Goal: Check status: Check status

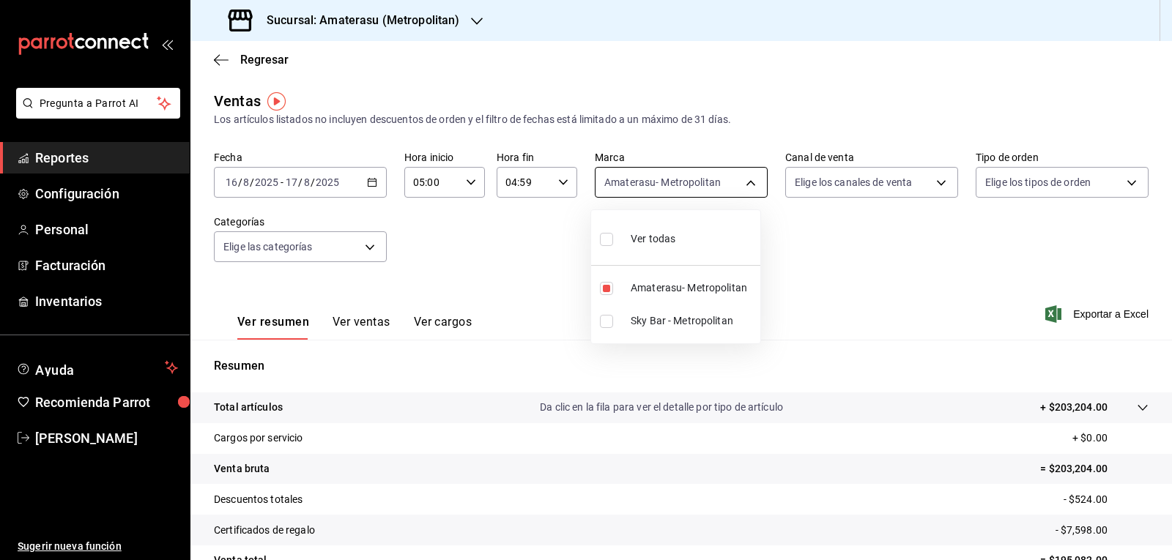
click at [609, 175] on body "Pregunta a Parrot AI Reportes Configuración Personal Facturación Inventarios Ay…" at bounding box center [586, 280] width 1172 height 560
click at [614, 289] on label at bounding box center [609, 288] width 19 height 13
click at [613, 289] on input "checkbox" at bounding box center [606, 288] width 13 height 13
checkbox input "true"
type input "e4cd7fcb-d45b-43ae-a99f-ad4ccfcd9032"
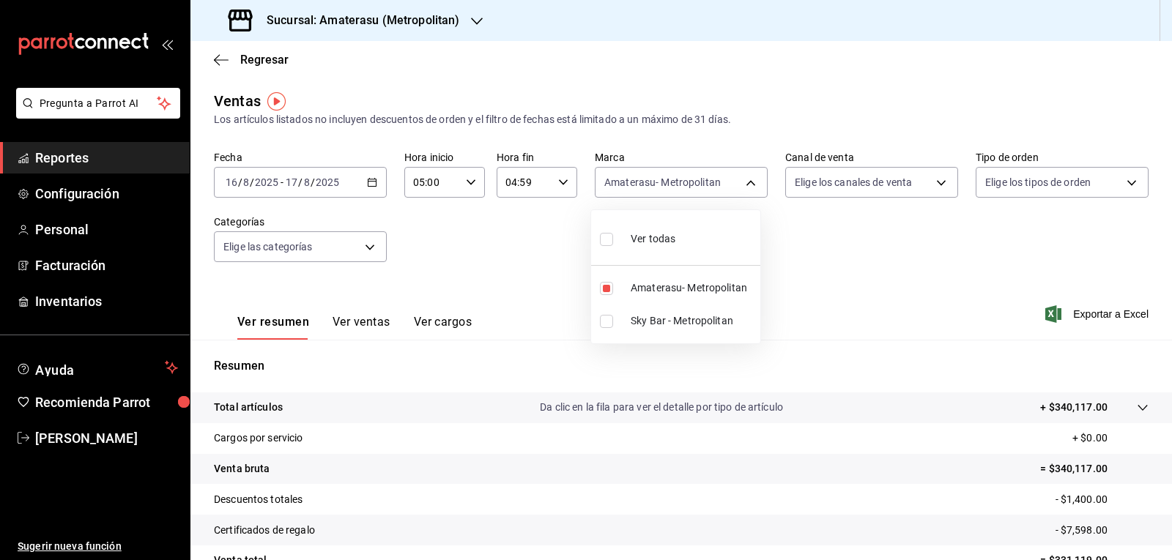
click at [606, 327] on input "checkbox" at bounding box center [606, 321] width 13 height 13
checkbox input "true"
type input "e4cd7fcb-d45b-43ae-a99f-ad4ccfcd9032,f3afaab8-8c3d-4e49-a299-af9bdf6027b2"
checkbox input "true"
click at [605, 288] on input "checkbox" at bounding box center [606, 288] width 13 height 13
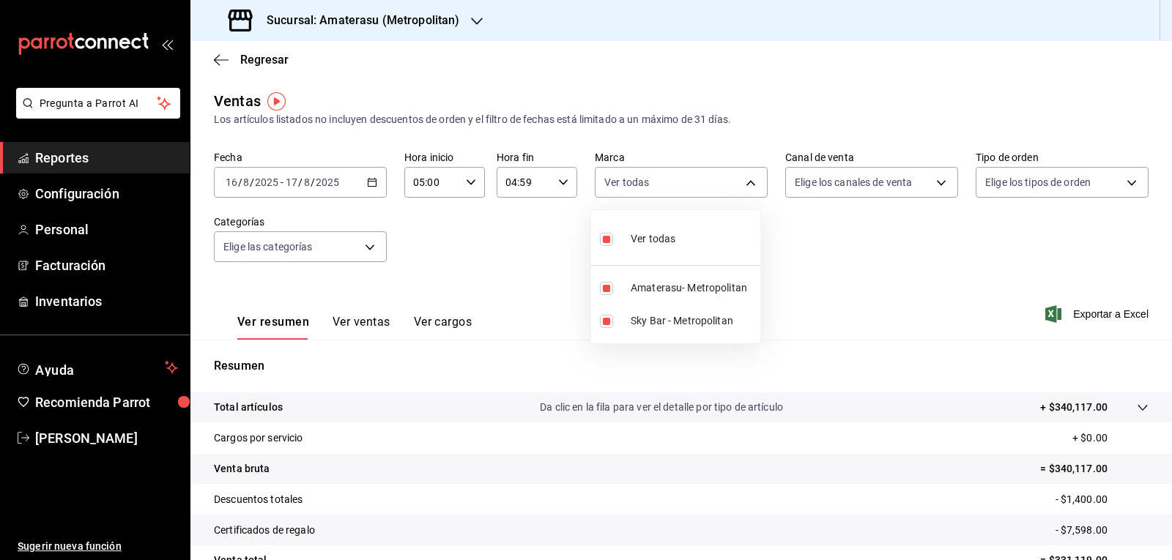
checkbox input "false"
type input "f3afaab8-8c3d-4e49-a299-af9bdf6027b2"
checkbox input "false"
click at [531, 280] on div at bounding box center [586, 280] width 1172 height 560
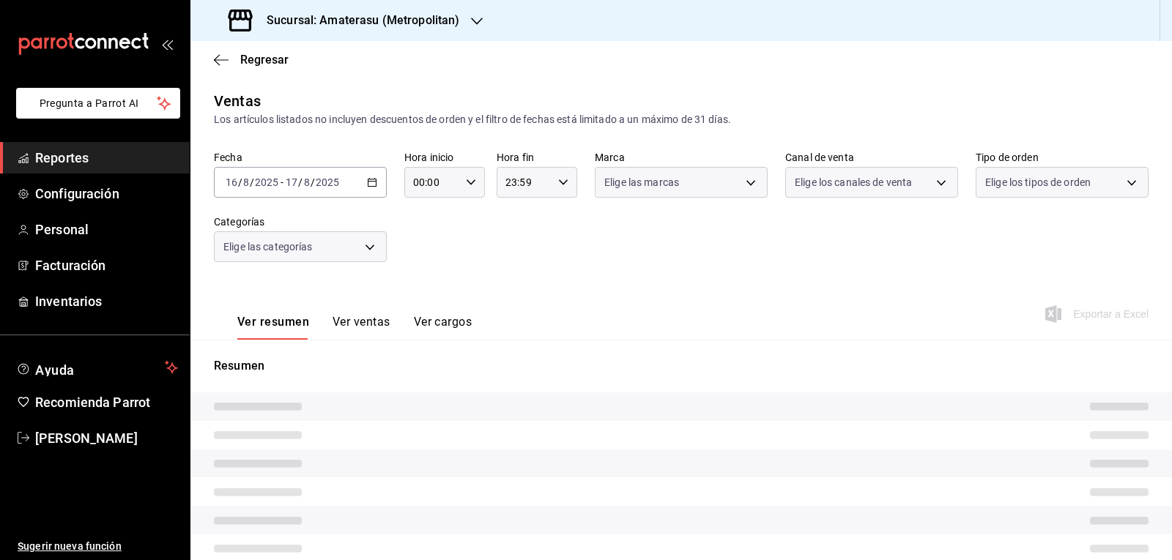
type input "05:00"
type input "04:59"
type input "f3afaab8-8c3d-4e49-a299-af9bdf6027b2"
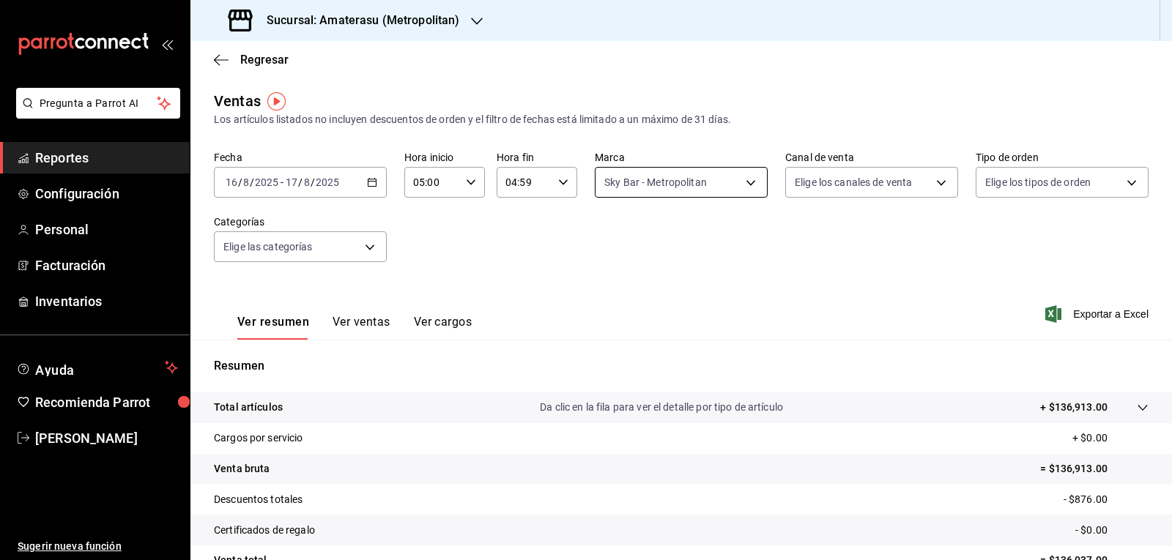
click at [728, 192] on body "Pregunta a Parrot AI Reportes Configuración Personal Facturación Inventarios Ay…" at bounding box center [586, 280] width 1172 height 560
click at [827, 273] on div at bounding box center [586, 280] width 1172 height 560
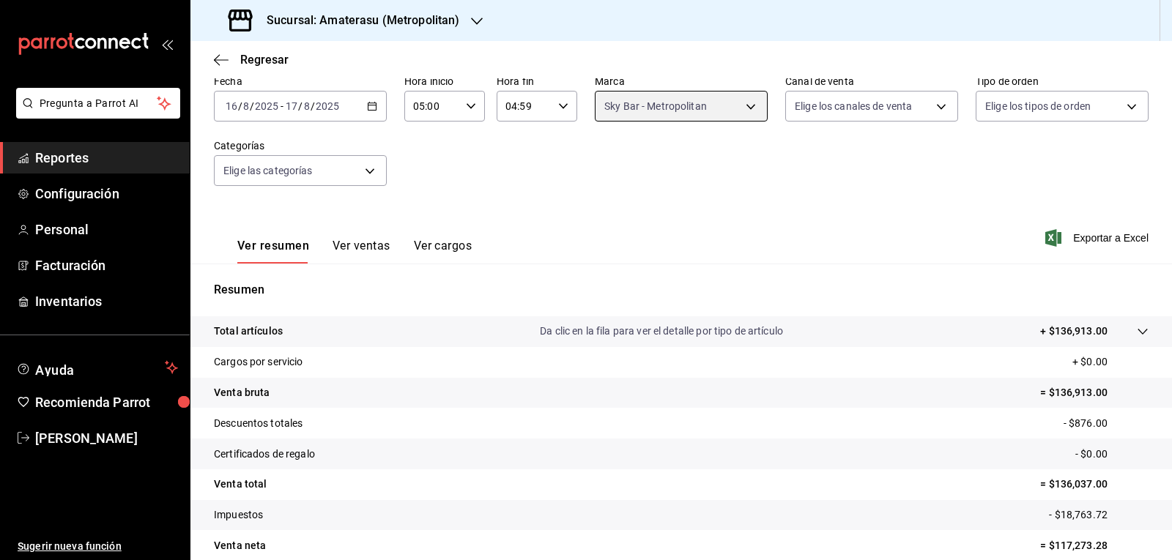
scroll to position [141, 0]
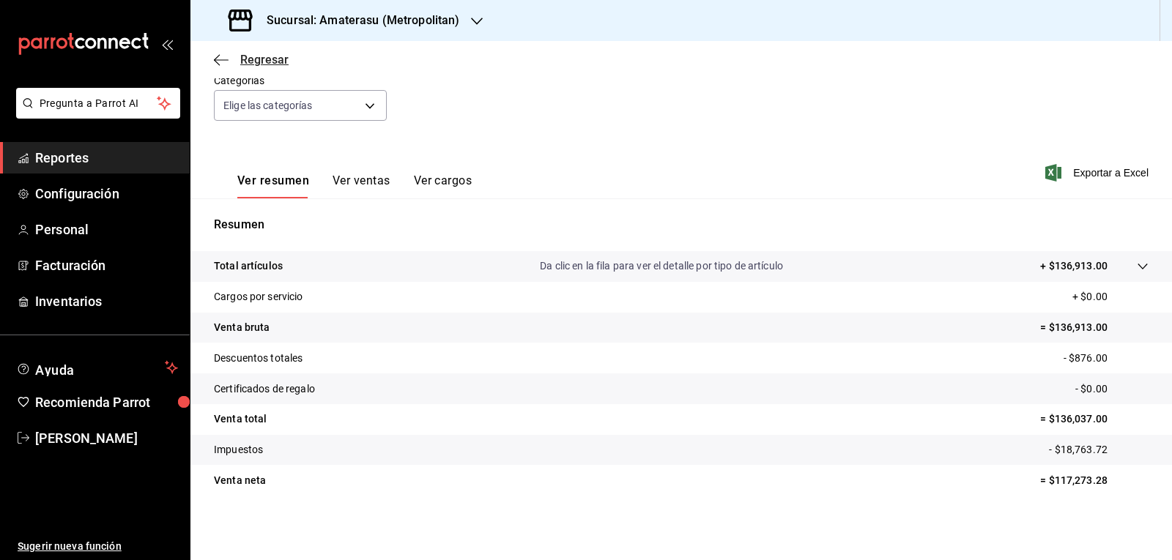
click at [217, 54] on icon "button" at bounding box center [221, 59] width 15 height 13
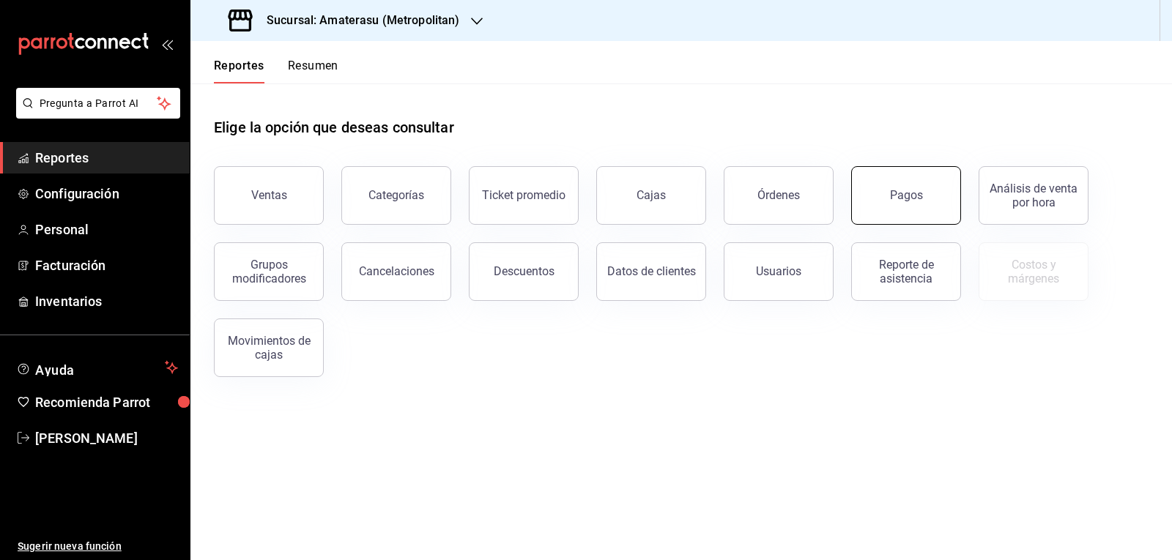
click at [930, 198] on button "Pagos" at bounding box center [906, 195] width 110 height 59
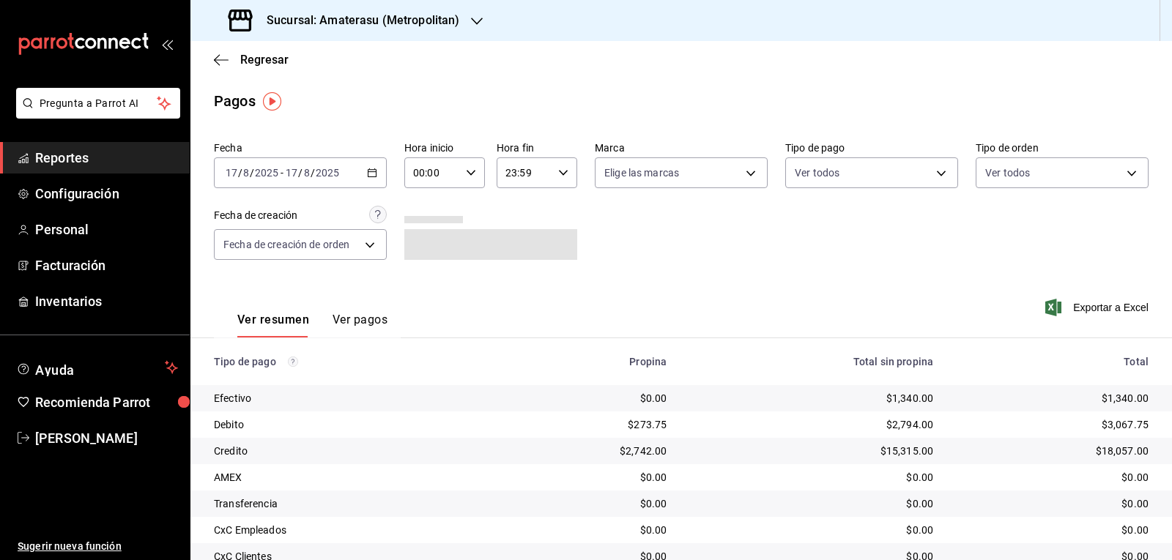
click at [376, 177] on div "[DATE] [DATE] - [DATE] [DATE]" at bounding box center [300, 172] width 173 height 31
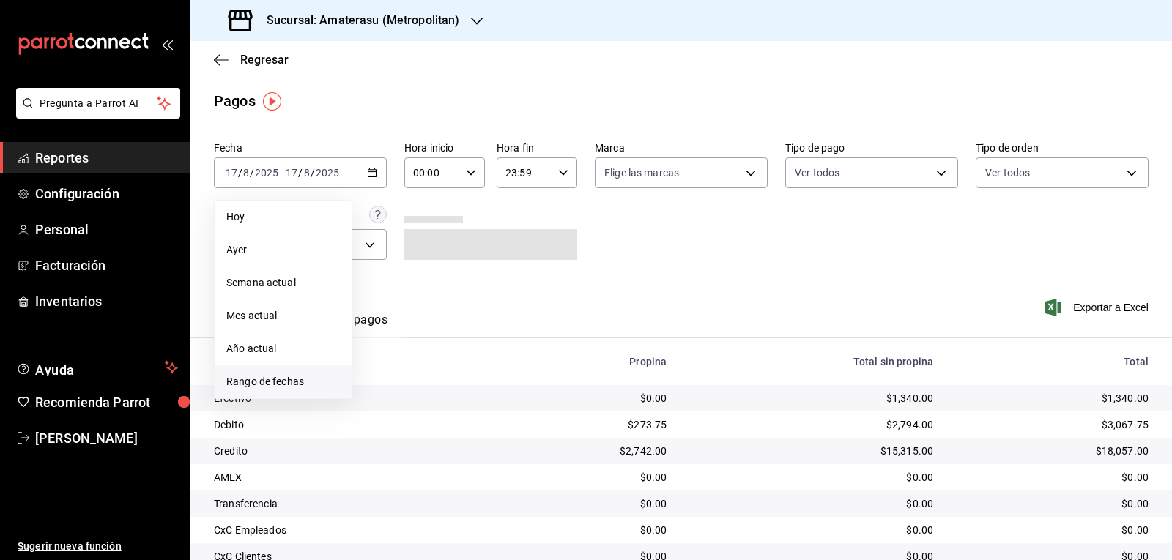
click at [283, 387] on span "Rango de fechas" at bounding box center [283, 381] width 114 height 15
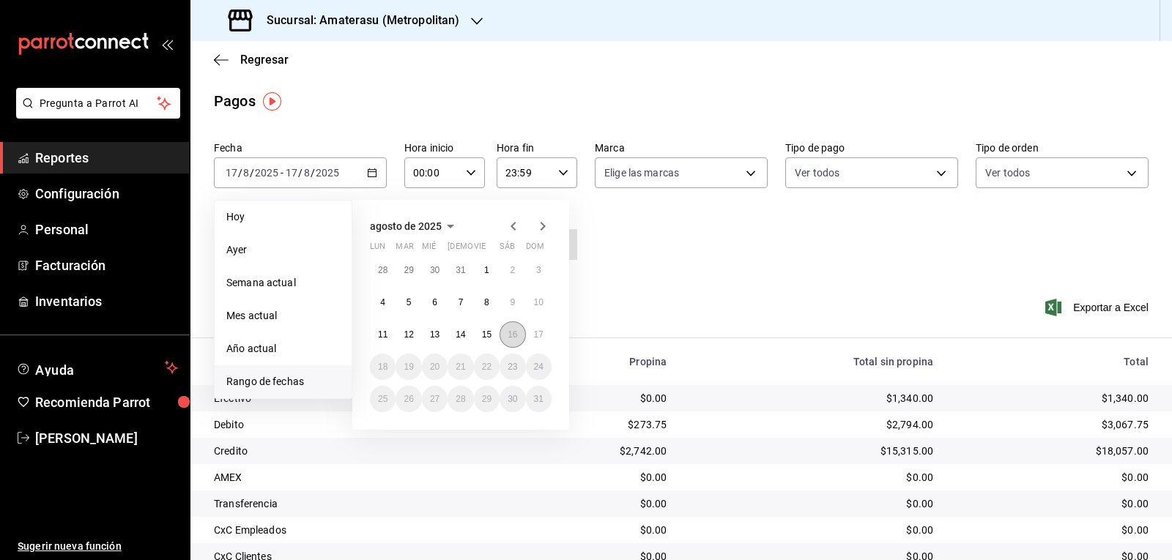
click at [516, 337] on abbr "16" at bounding box center [512, 335] width 10 height 10
click at [535, 337] on abbr "17" at bounding box center [539, 335] width 10 height 10
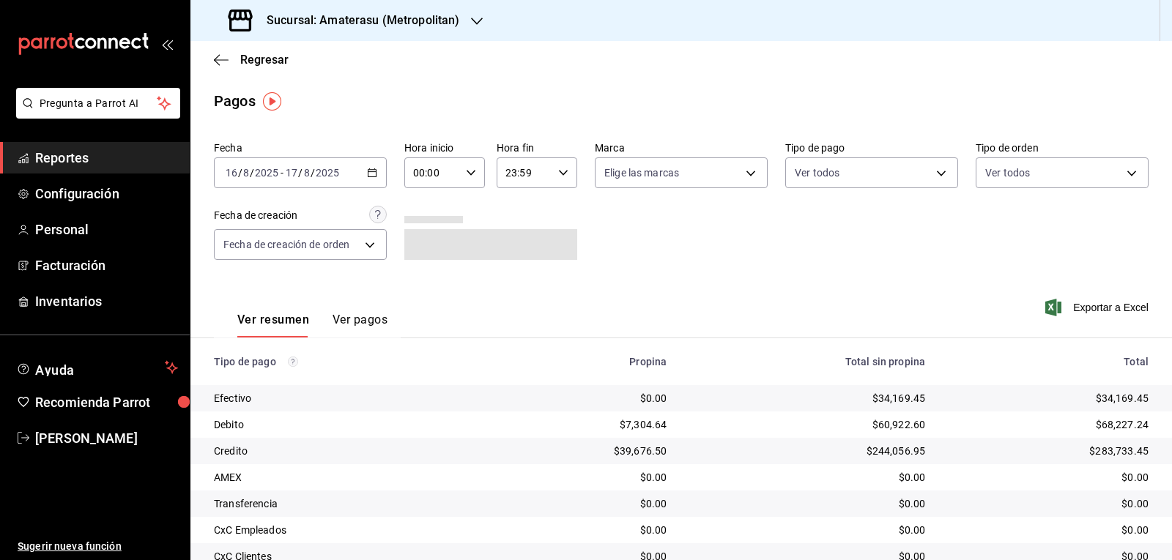
click at [468, 171] on icon "button" at bounding box center [471, 173] width 10 height 10
click at [423, 238] on span "05" at bounding box center [422, 240] width 17 height 12
type input "05:00"
click at [554, 175] on div at bounding box center [586, 280] width 1172 height 560
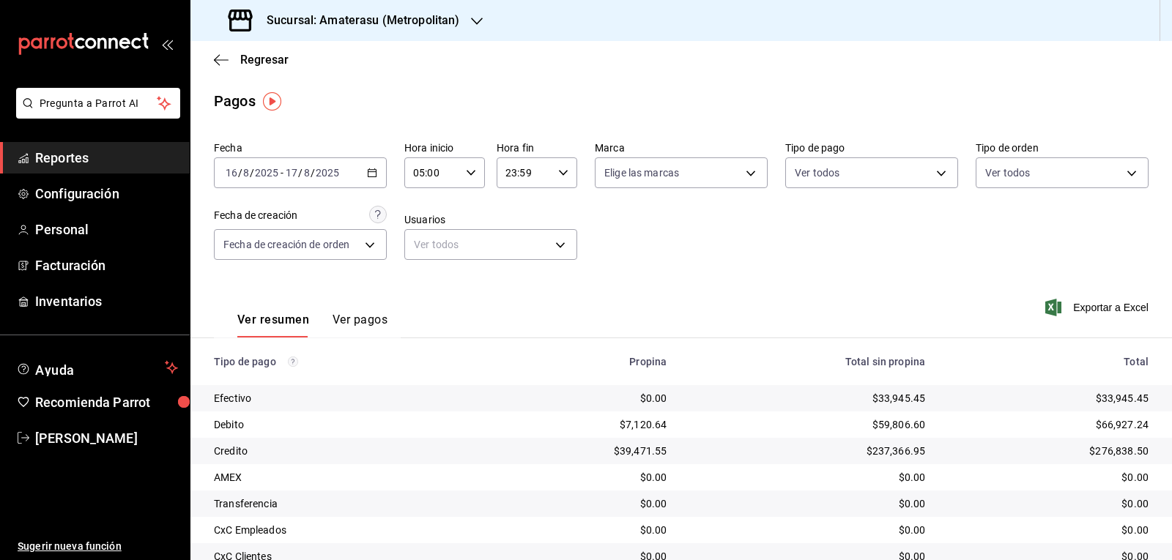
click at [560, 174] on \(Stroke\) "button" at bounding box center [563, 172] width 9 height 5
click at [518, 245] on span "05" at bounding box center [513, 245] width 17 height 12
type input "05:59"
click at [799, 267] on div at bounding box center [586, 280] width 1172 height 560
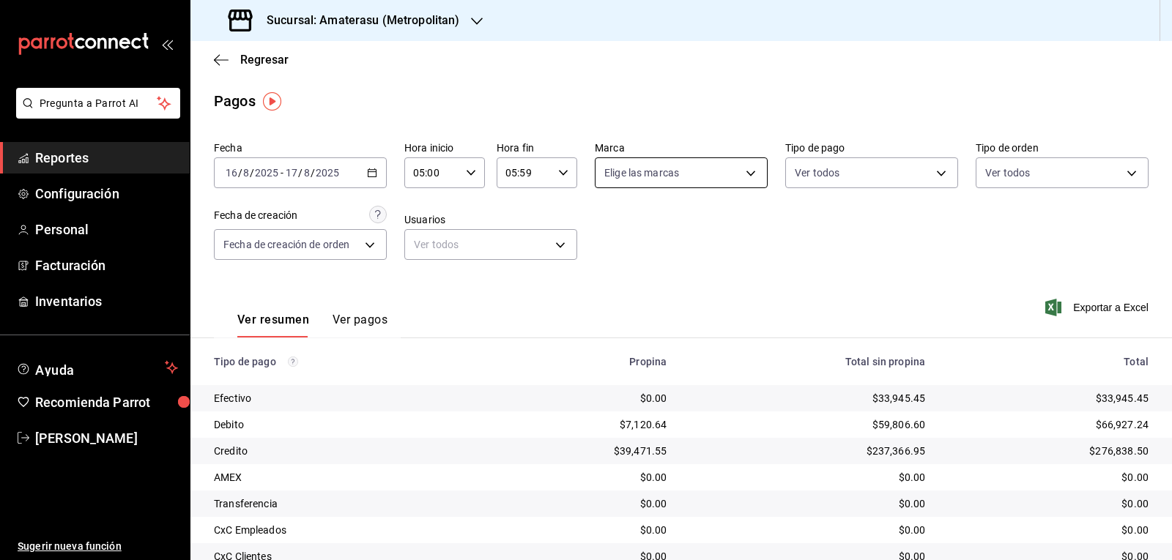
click at [729, 176] on body "Pregunta a Parrot AI Reportes Configuración Personal Facturación Inventarios Ay…" at bounding box center [586, 280] width 1172 height 560
click at [638, 234] on span "Ver todas" at bounding box center [652, 229] width 45 height 15
type input "e4cd7fcb-d45b-43ae-a99f-ad4ccfcd9032,f3afaab8-8c3d-4e49-a299-af9bdf6027b2"
checkbox input "true"
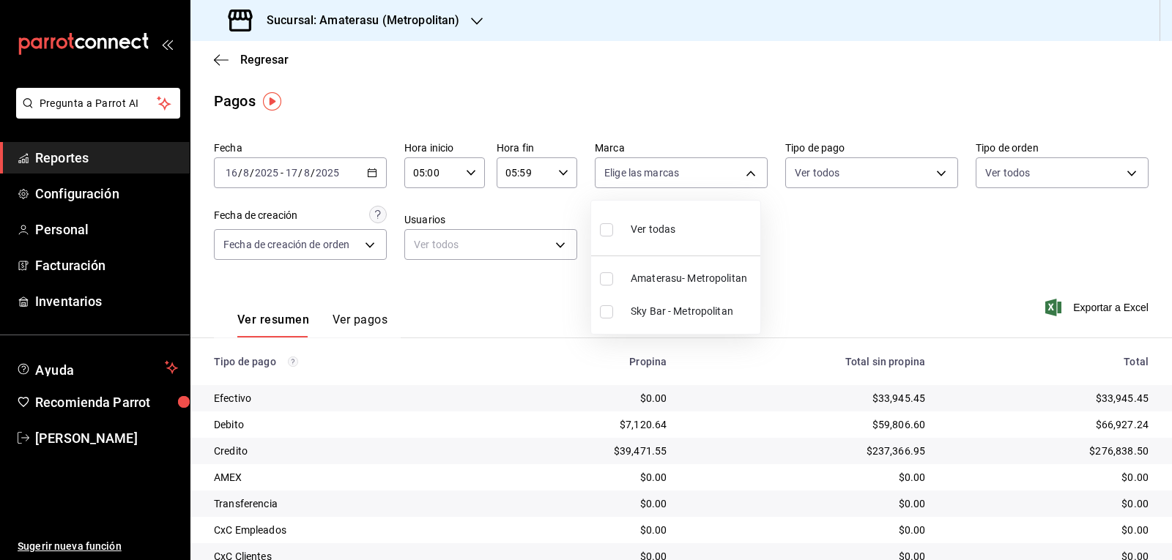
checkbox input "true"
click at [806, 255] on div at bounding box center [586, 280] width 1172 height 560
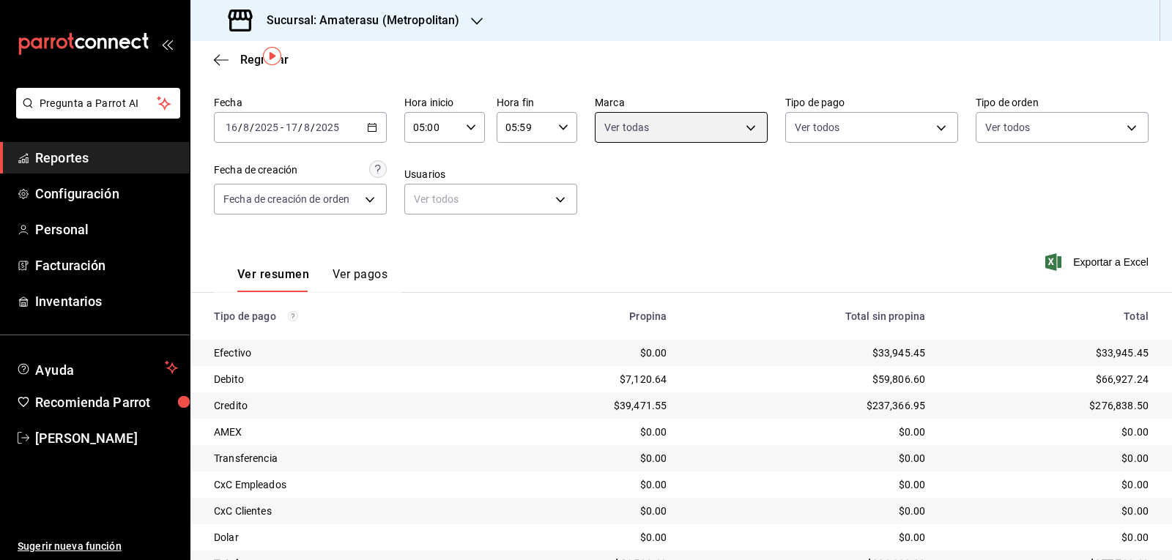
scroll to position [86, 0]
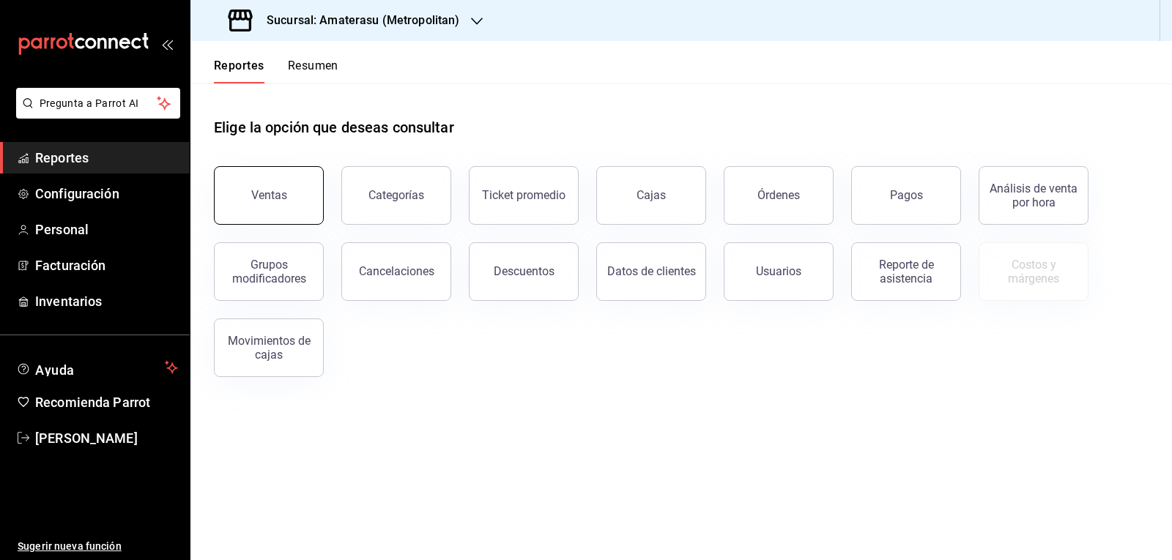
click at [277, 195] on div "Ventas" at bounding box center [269, 195] width 36 height 14
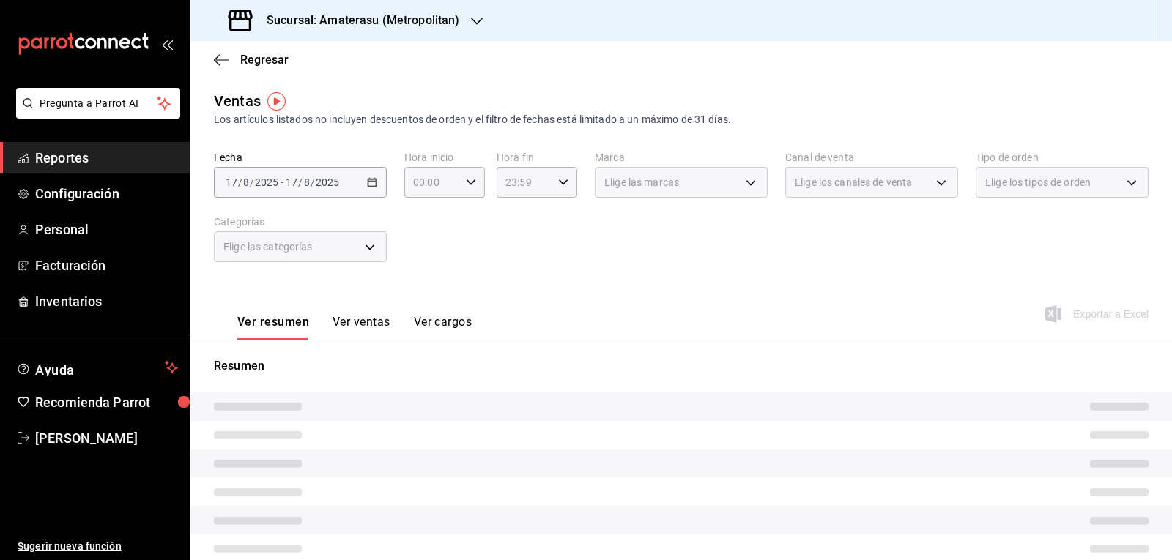
click at [355, 183] on div "[DATE] [DATE] - [DATE] [DATE]" at bounding box center [300, 182] width 173 height 31
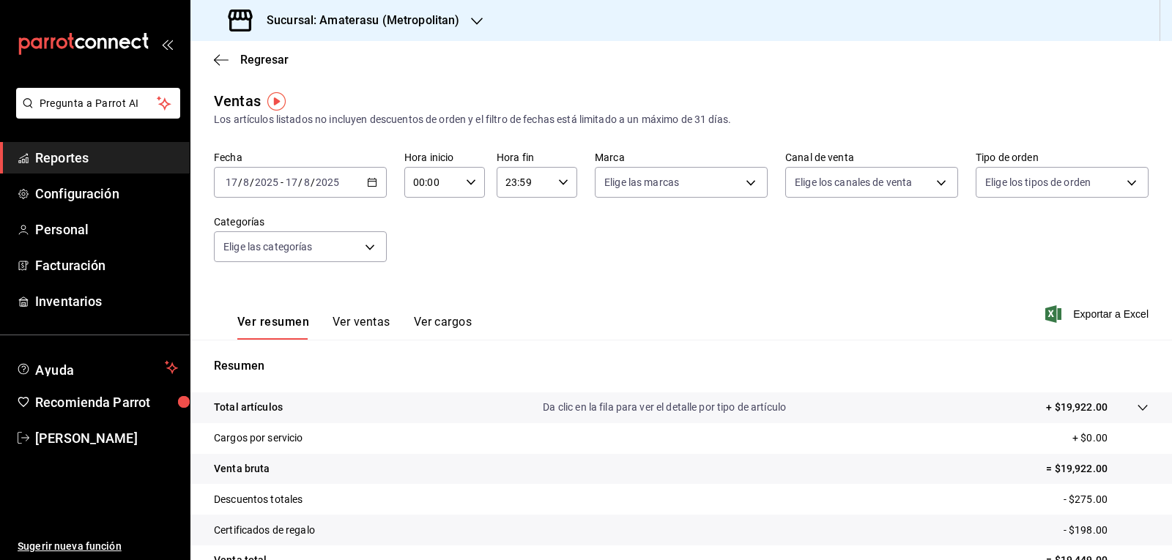
click at [364, 180] on div "[DATE] [DATE] - [DATE] [DATE]" at bounding box center [300, 182] width 173 height 31
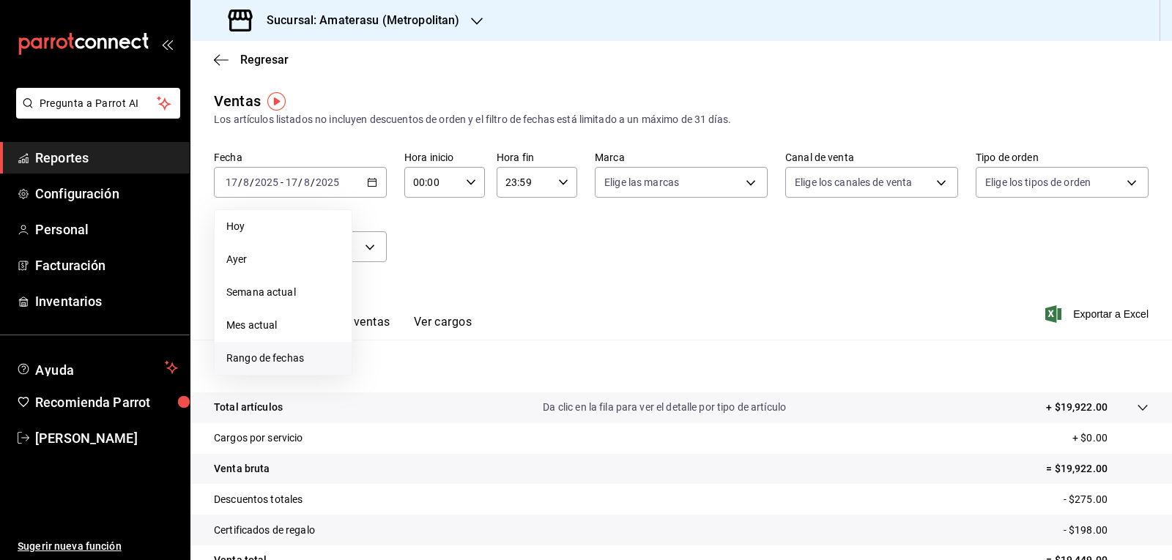
click at [299, 354] on span "Rango de fechas" at bounding box center [283, 358] width 114 height 15
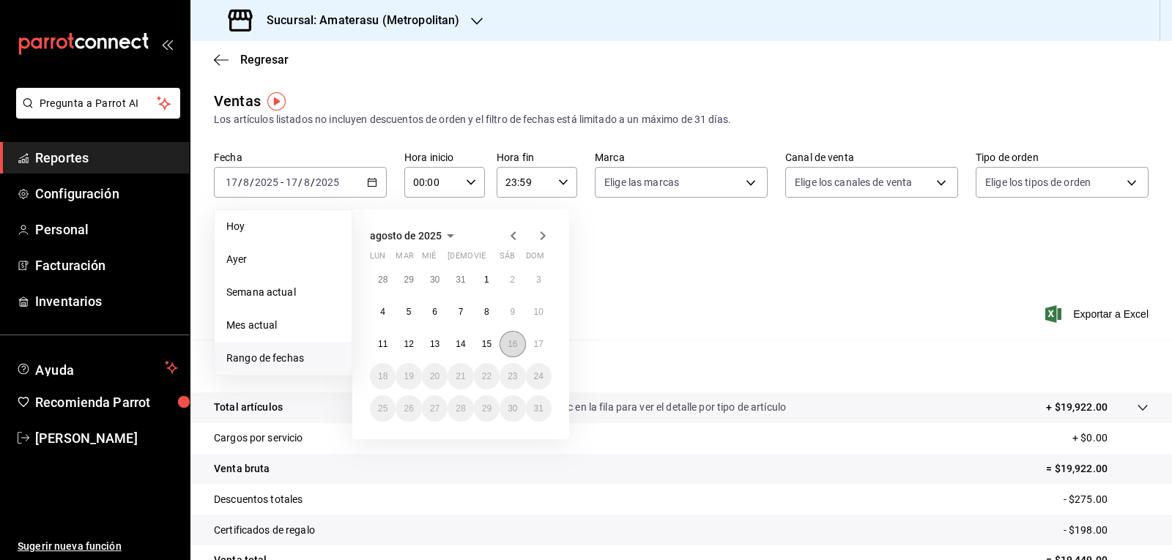
click at [507, 349] on button "16" at bounding box center [512, 344] width 26 height 26
click at [542, 340] on abbr "17" at bounding box center [539, 344] width 10 height 10
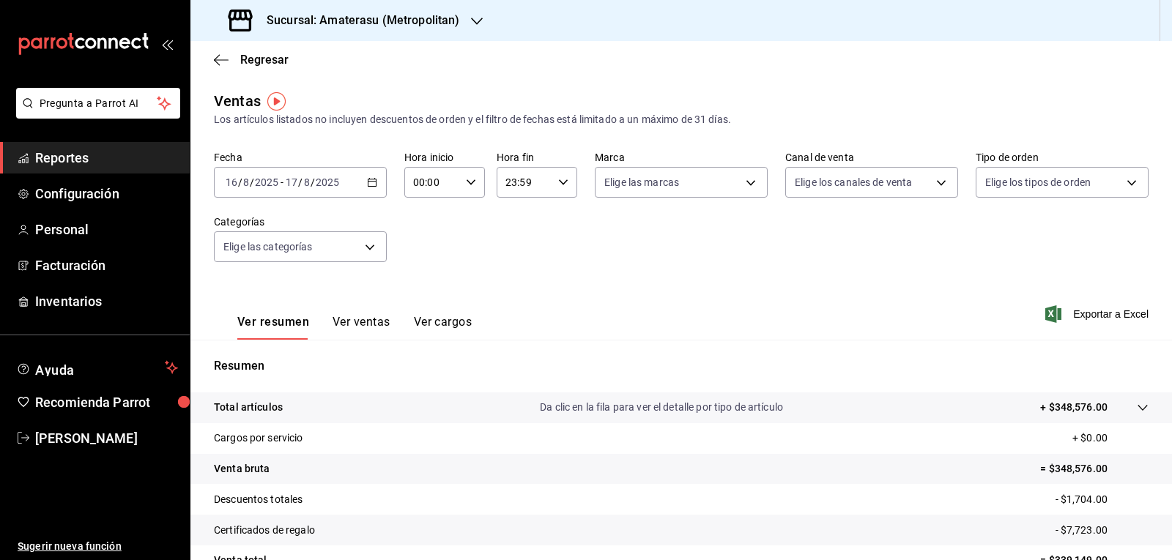
click at [466, 187] on icon "button" at bounding box center [471, 182] width 10 height 10
click at [419, 244] on span "05" at bounding box center [422, 249] width 17 height 12
type input "05:00"
click at [553, 181] on div at bounding box center [586, 280] width 1172 height 560
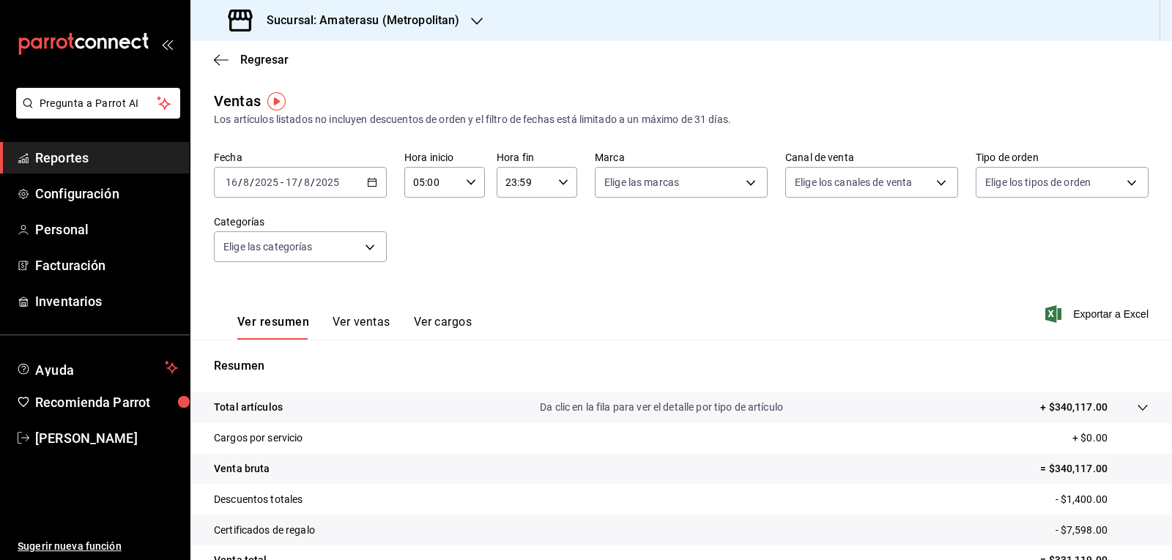
click at [558, 181] on icon "button" at bounding box center [563, 182] width 10 height 10
click at [506, 219] on span "04" at bounding box center [513, 220] width 17 height 12
type input "04:59"
click at [701, 186] on div at bounding box center [586, 280] width 1172 height 560
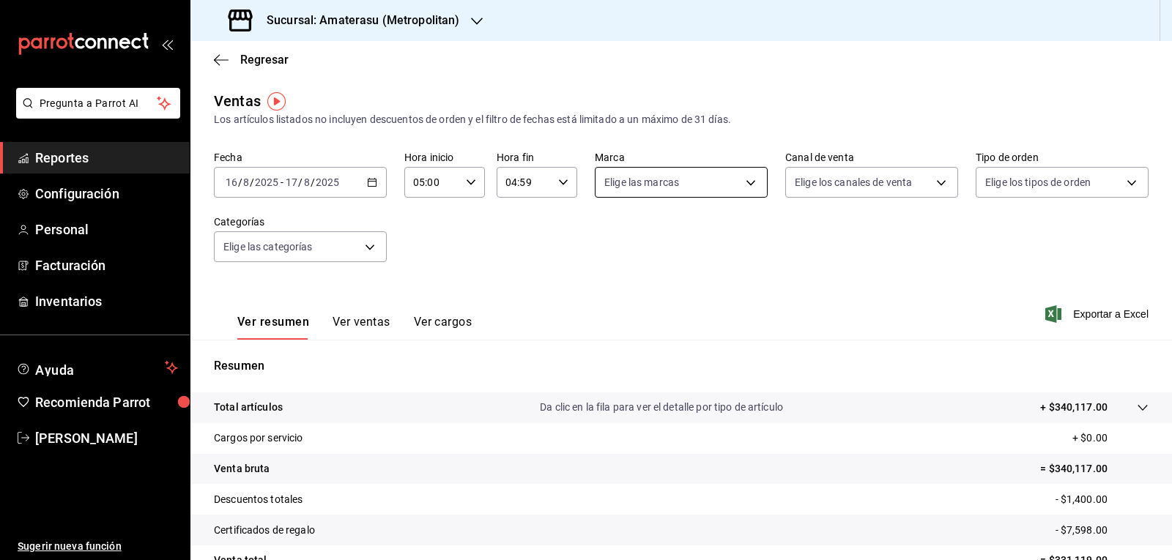
click at [732, 182] on body "Pregunta a Parrot AI Reportes Configuración Personal Facturación Inventarios Ay…" at bounding box center [586, 280] width 1172 height 560
click at [672, 242] on span "Ver todas" at bounding box center [652, 238] width 45 height 15
type input "e4cd7fcb-d45b-43ae-a99f-ad4ccfcd9032,f3afaab8-8c3d-4e49-a299-af9bdf6027b2"
checkbox input "true"
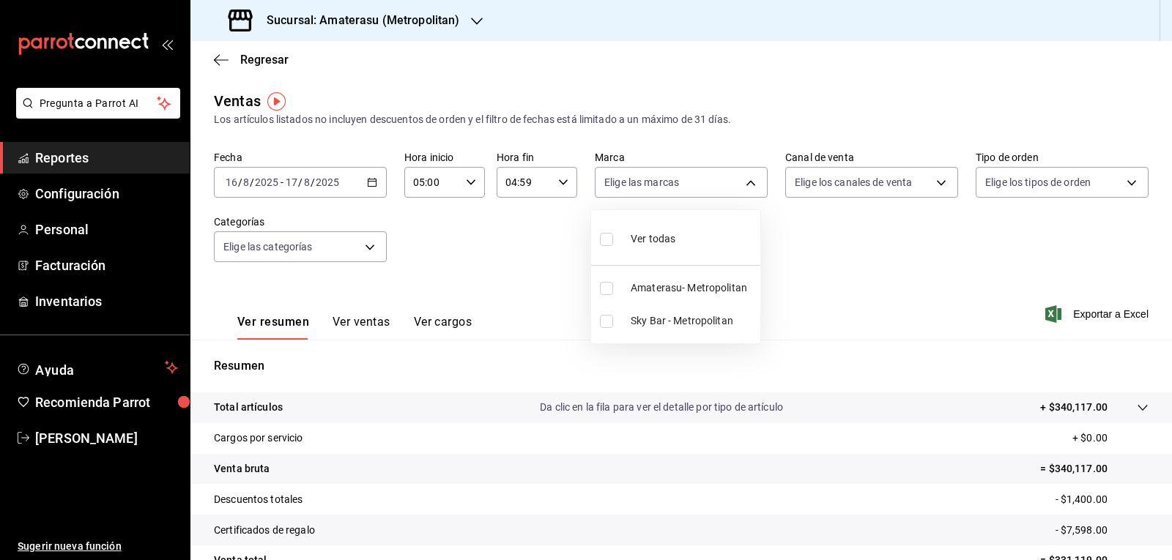
checkbox input "true"
click at [959, 282] on div at bounding box center [586, 280] width 1172 height 560
click at [220, 70] on div "Regresar" at bounding box center [680, 59] width 981 height 37
click at [222, 64] on icon "button" at bounding box center [221, 59] width 15 height 13
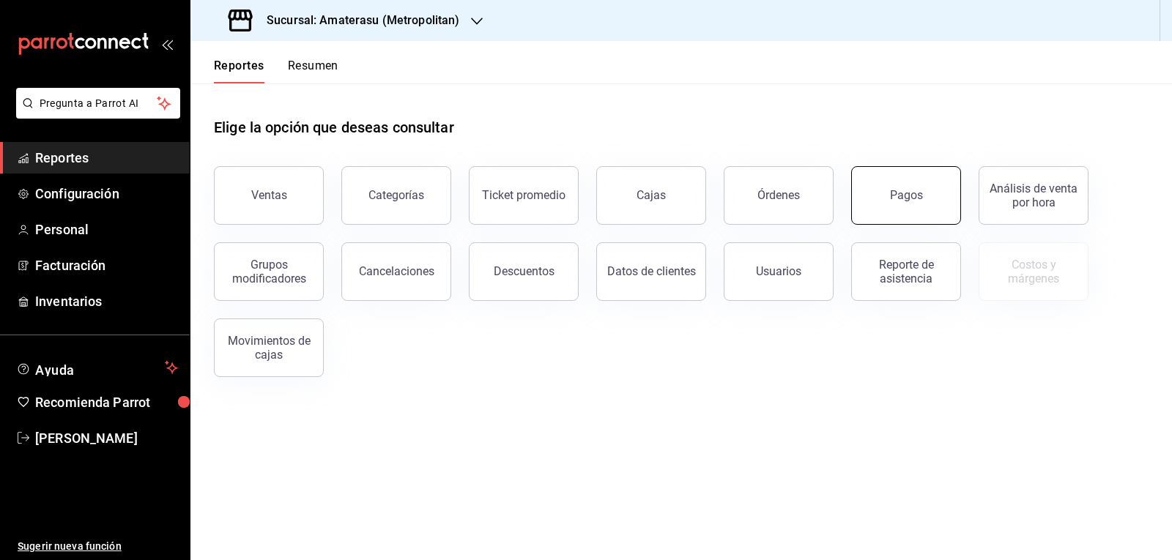
click at [879, 195] on button "Pagos" at bounding box center [906, 195] width 110 height 59
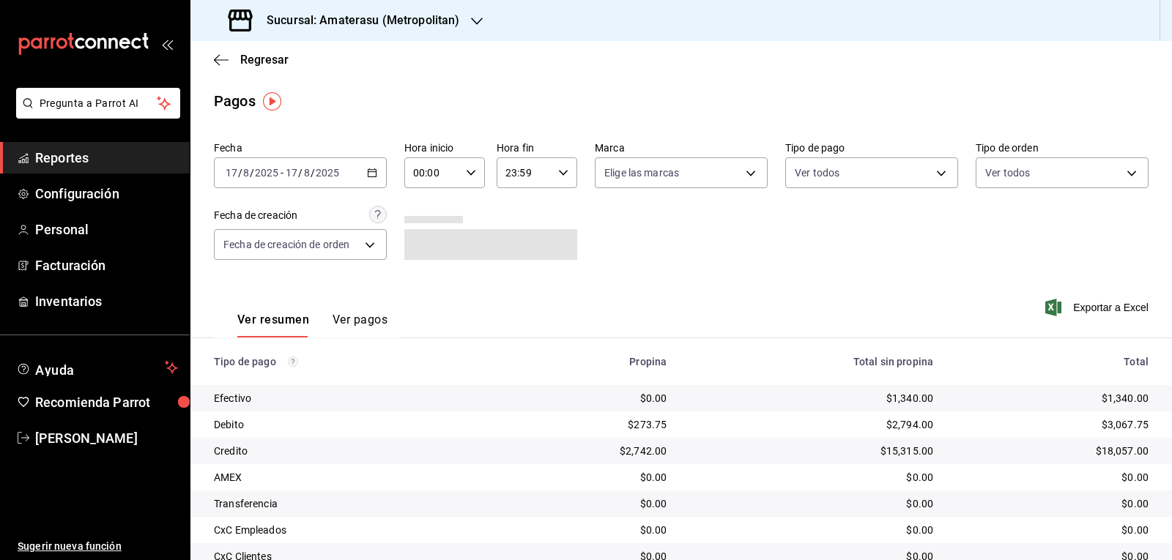
click at [363, 171] on div "[DATE] [DATE] - [DATE] [DATE]" at bounding box center [300, 172] width 173 height 31
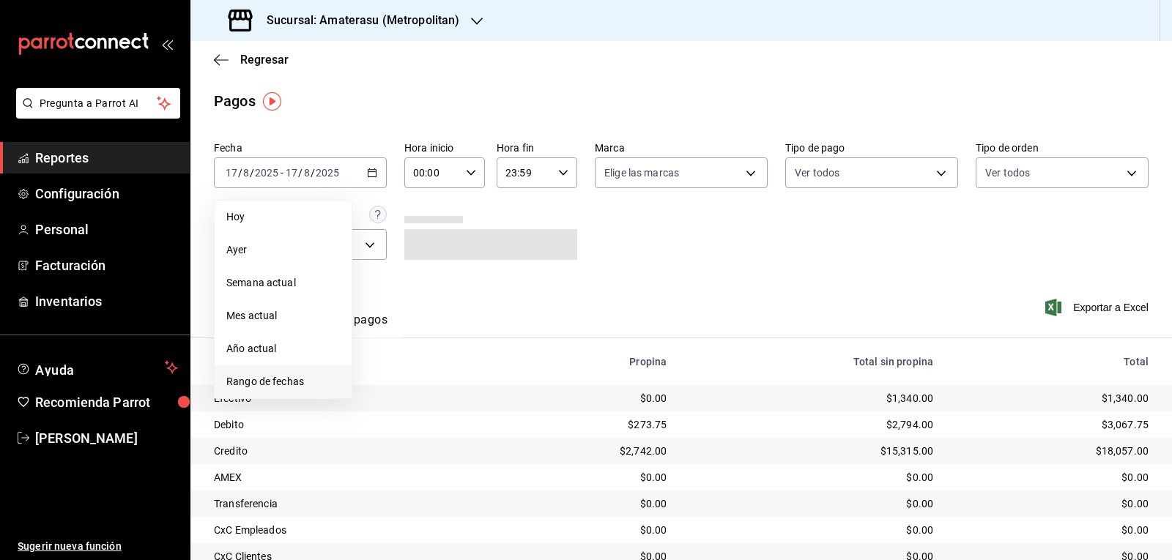
click at [289, 381] on span "Rango de fechas" at bounding box center [283, 381] width 114 height 15
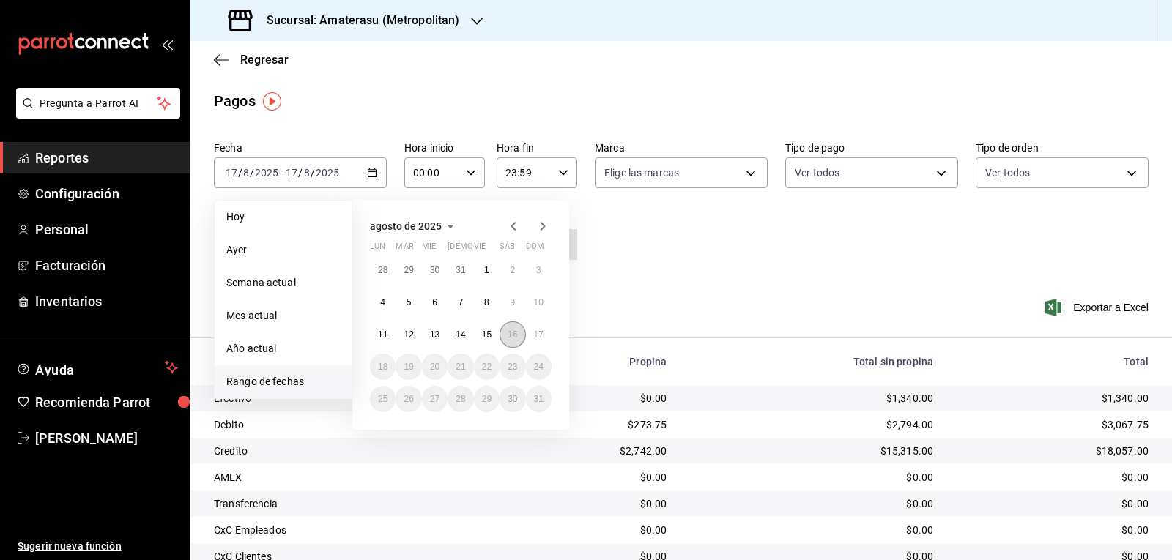
click at [514, 332] on abbr "16" at bounding box center [512, 335] width 10 height 10
click at [536, 330] on abbr "17" at bounding box center [539, 335] width 10 height 10
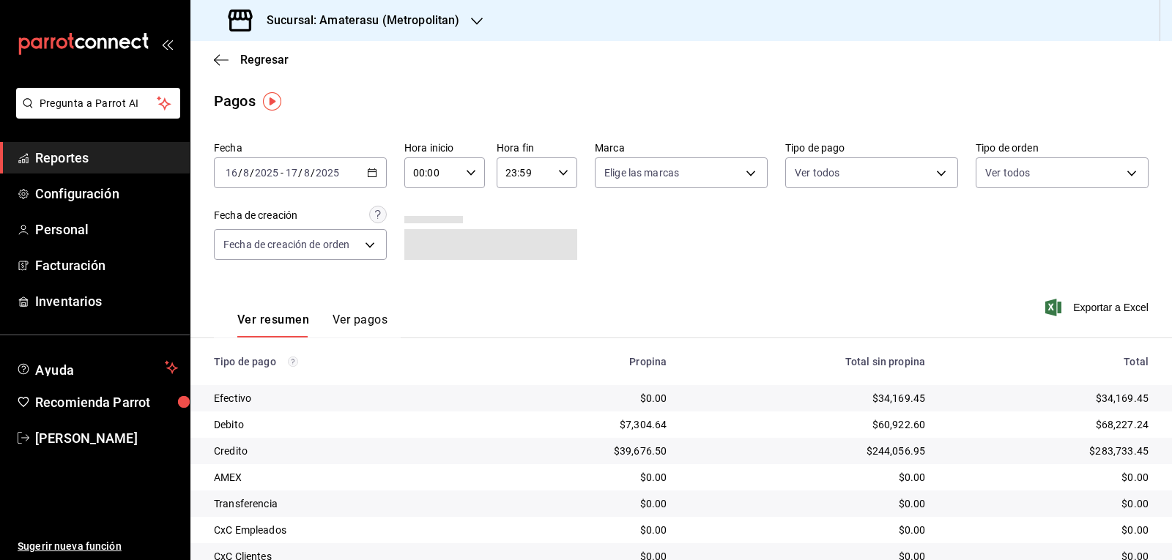
click at [466, 168] on icon "button" at bounding box center [471, 173] width 10 height 10
click at [431, 245] on button "05" at bounding box center [422, 239] width 34 height 29
type input "05:00"
click at [559, 172] on div at bounding box center [586, 280] width 1172 height 560
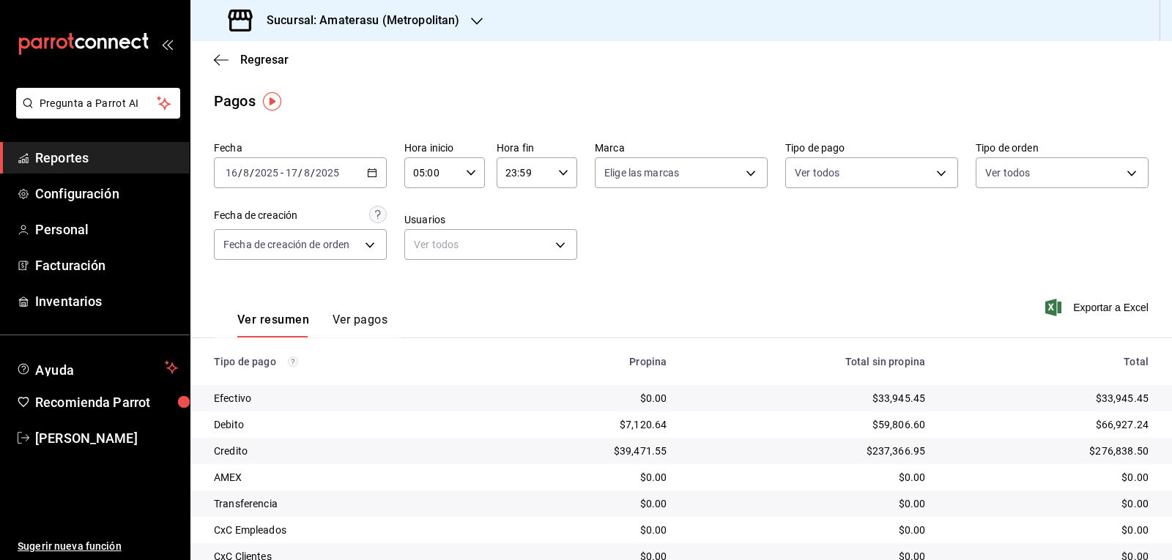
click at [559, 172] on icon "button" at bounding box center [563, 173] width 10 height 10
click at [510, 278] on span "04" at bounding box center [513, 284] width 17 height 12
type input "04:59"
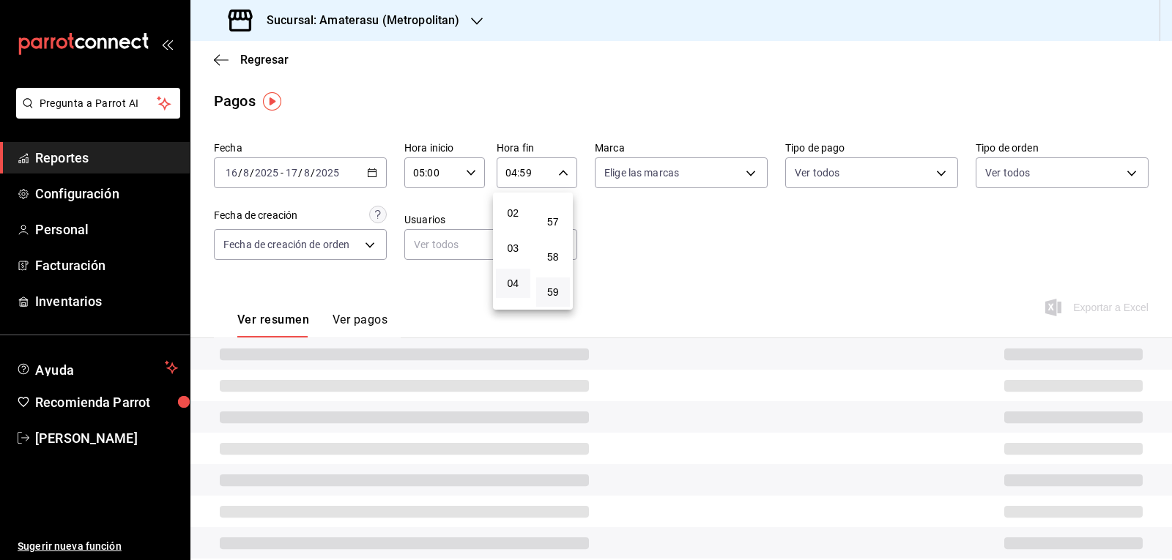
click at [668, 182] on div at bounding box center [586, 280] width 1172 height 560
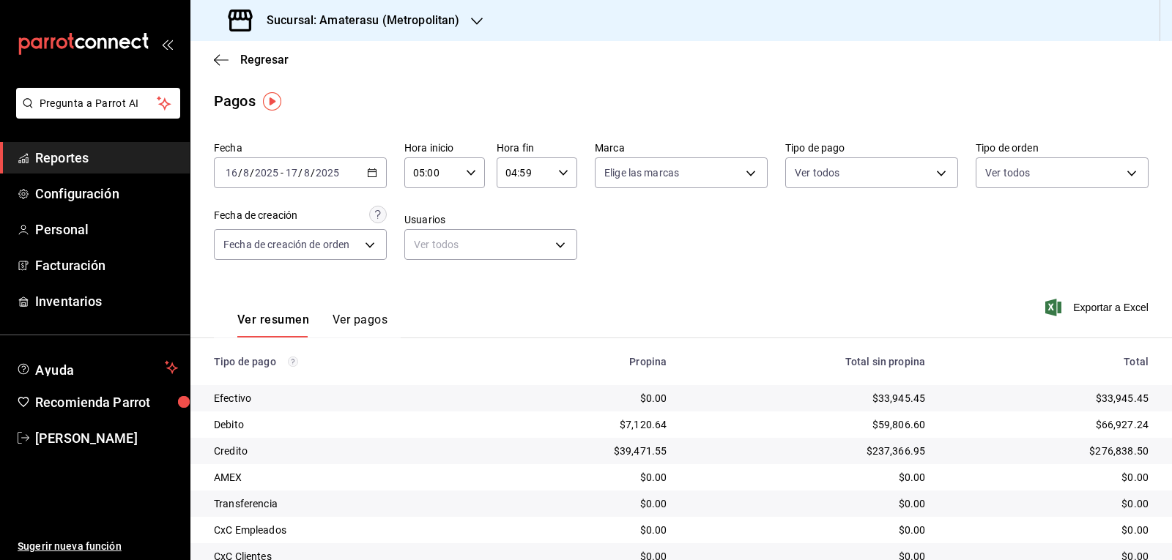
click at [668, 182] on body "Pregunta a Parrot AI Reportes Configuración Personal Facturación Inventarios Ay…" at bounding box center [586, 280] width 1172 height 560
click at [621, 231] on div "Ver todas" at bounding box center [637, 227] width 75 height 31
type input "e4cd7fcb-d45b-43ae-a99f-ad4ccfcd9032,f3afaab8-8c3d-4e49-a299-af9bdf6027b2"
checkbox input "true"
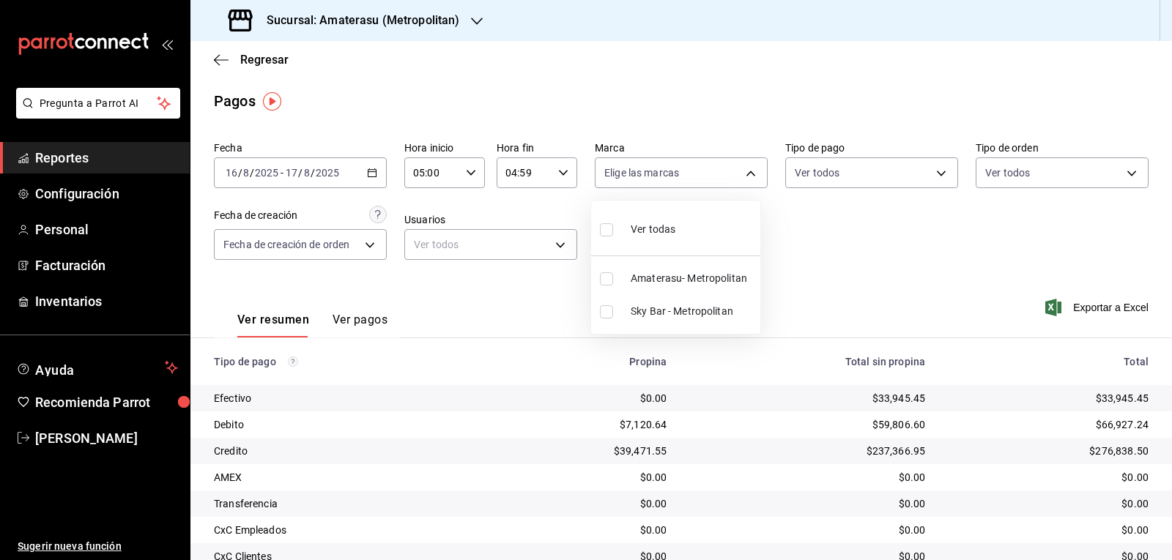
checkbox input "true"
click at [882, 279] on div at bounding box center [586, 280] width 1172 height 560
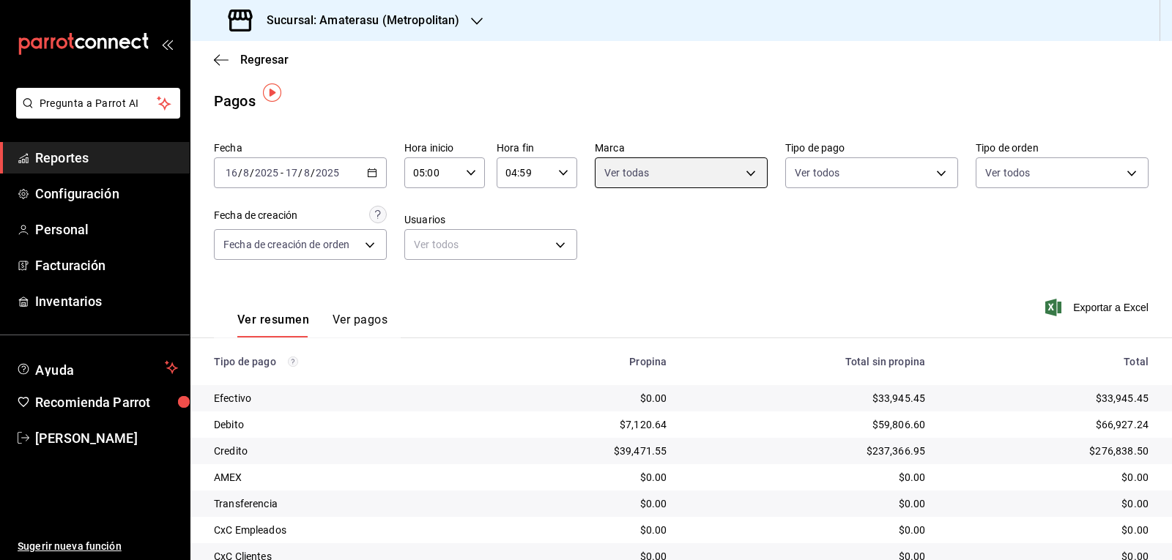
scroll to position [86, 0]
